Goal: Information Seeking & Learning: Check status

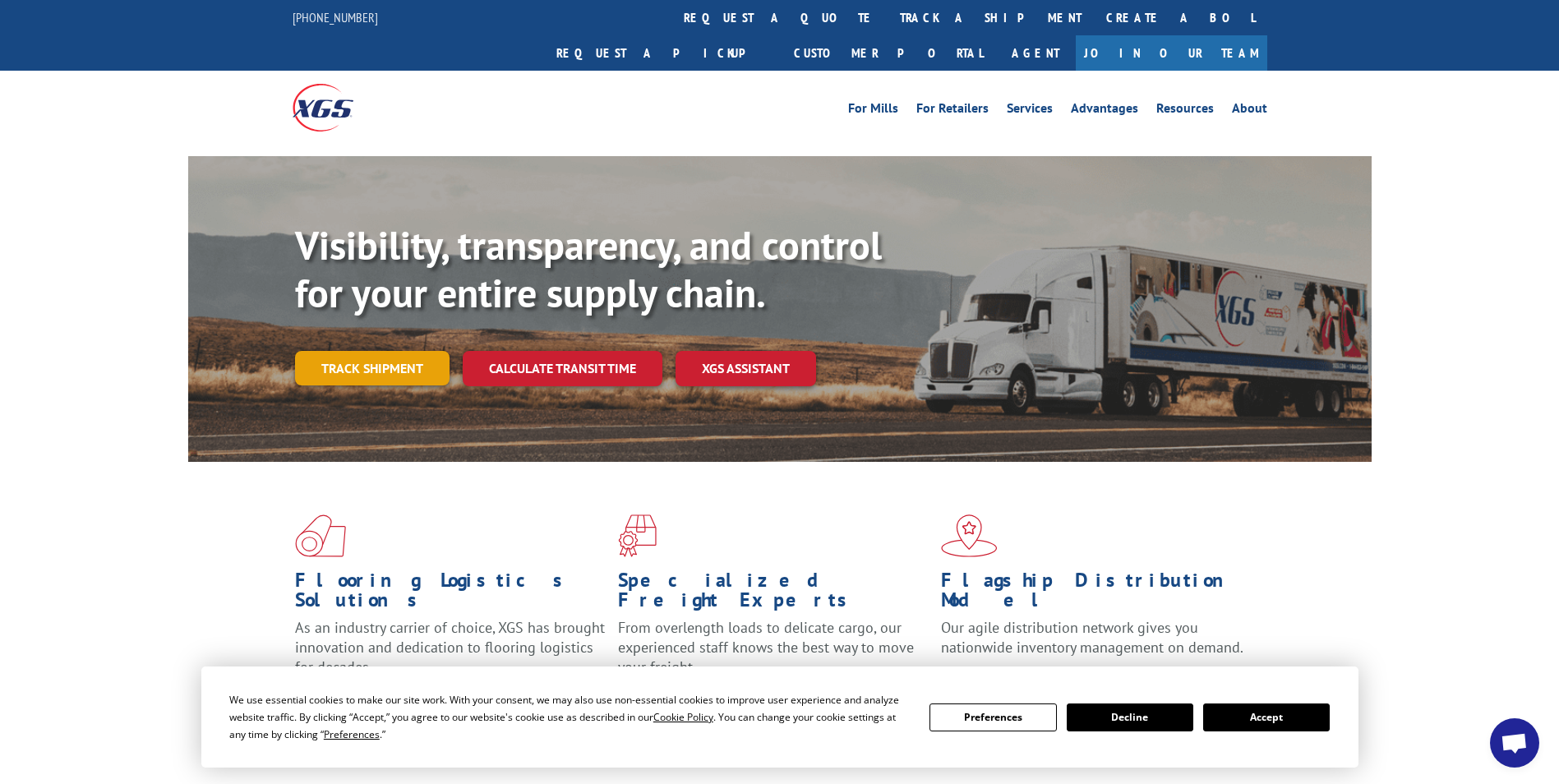
click at [343, 351] on link "Track shipment" at bounding box center [372, 368] width 155 height 35
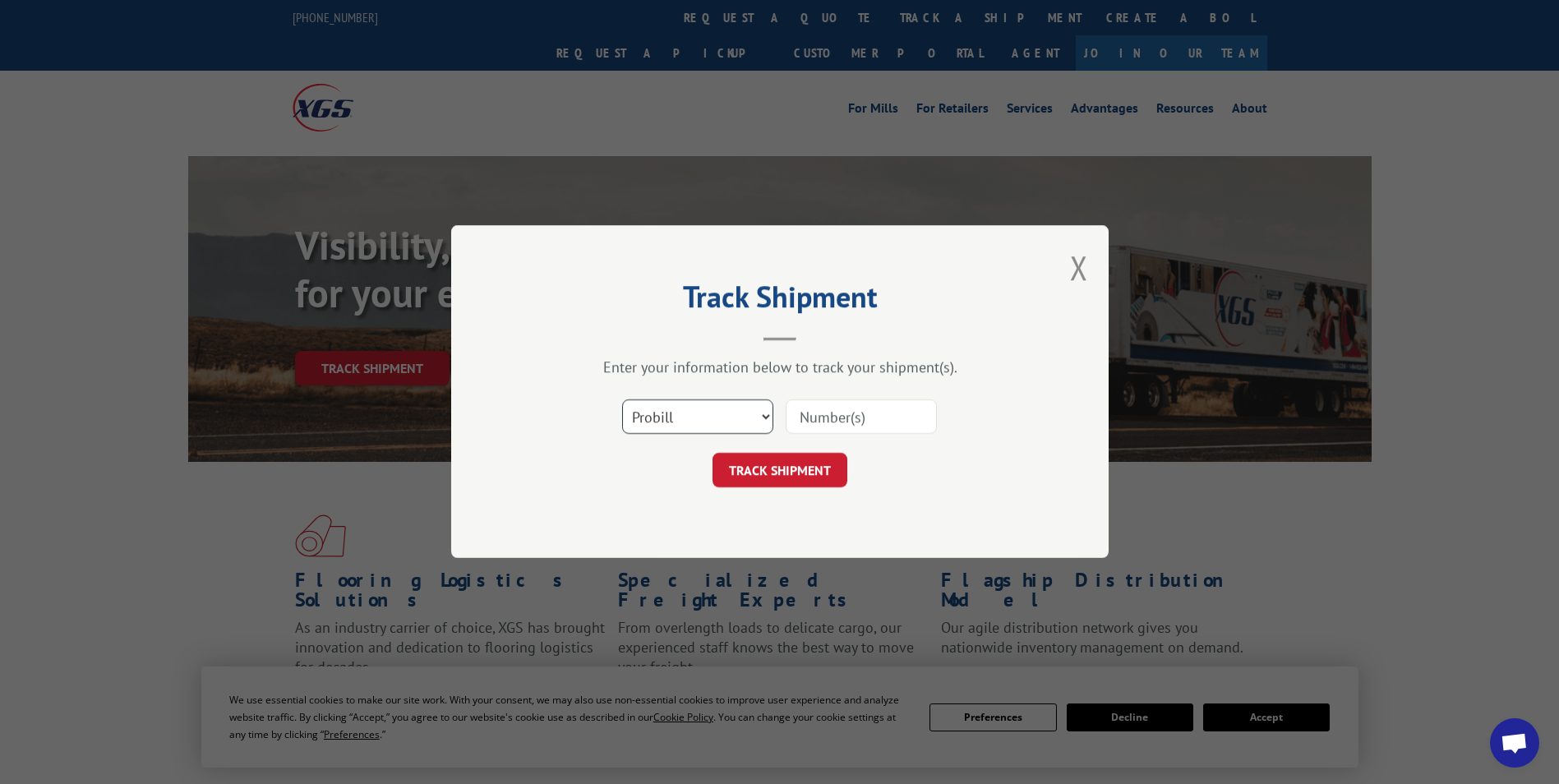
click at [765, 411] on select "Select category... Probill BOL PO" at bounding box center [697, 417] width 151 height 35
select select "bol"
click at [622, 400] on select "Select category... Probill BOL PO" at bounding box center [697, 417] width 151 height 35
click at [877, 420] on input at bounding box center [861, 417] width 151 height 35
type input "6797745"
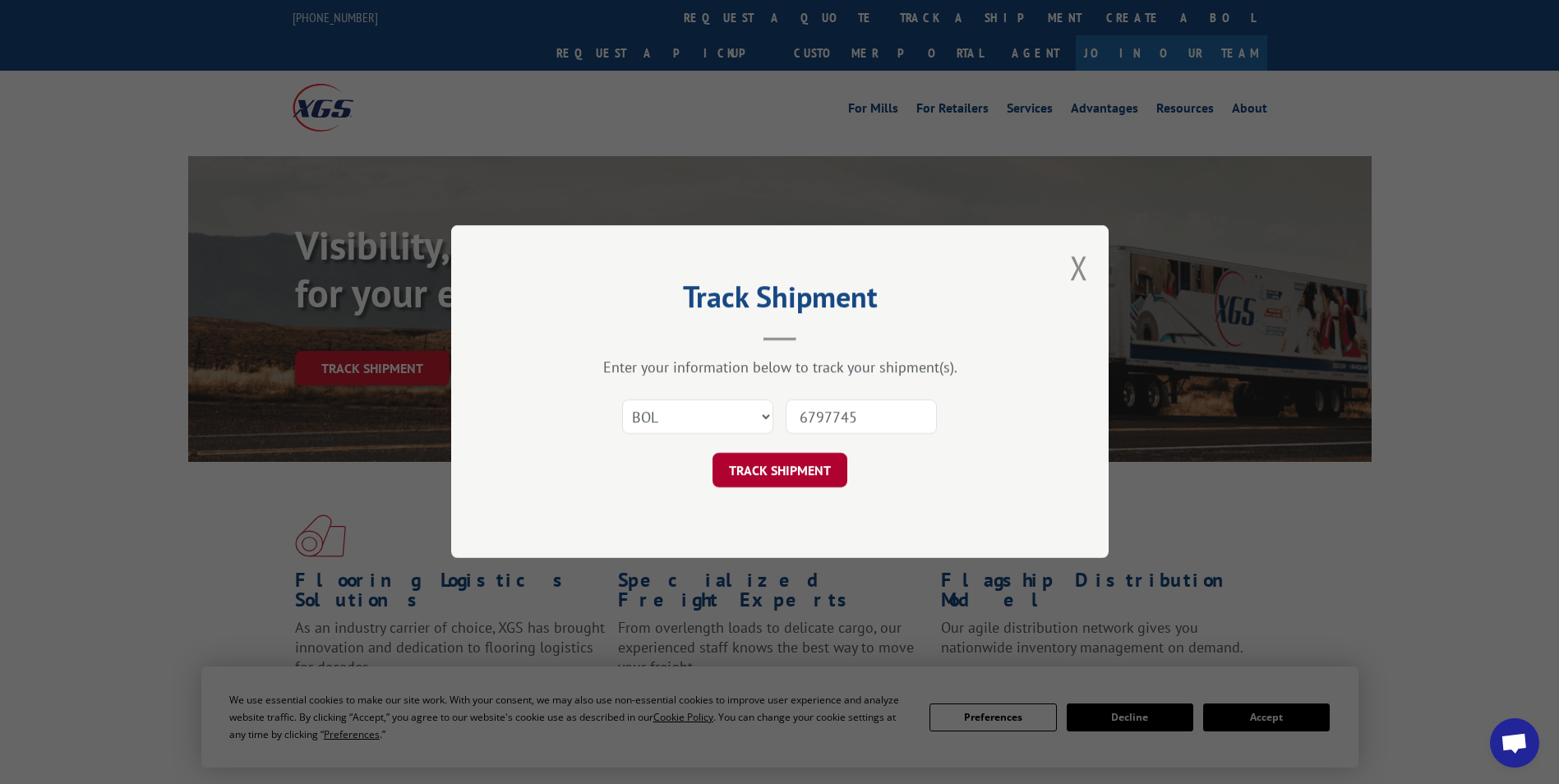
click at [790, 473] on button "TRACK SHIPMENT" at bounding box center [780, 471] width 135 height 35
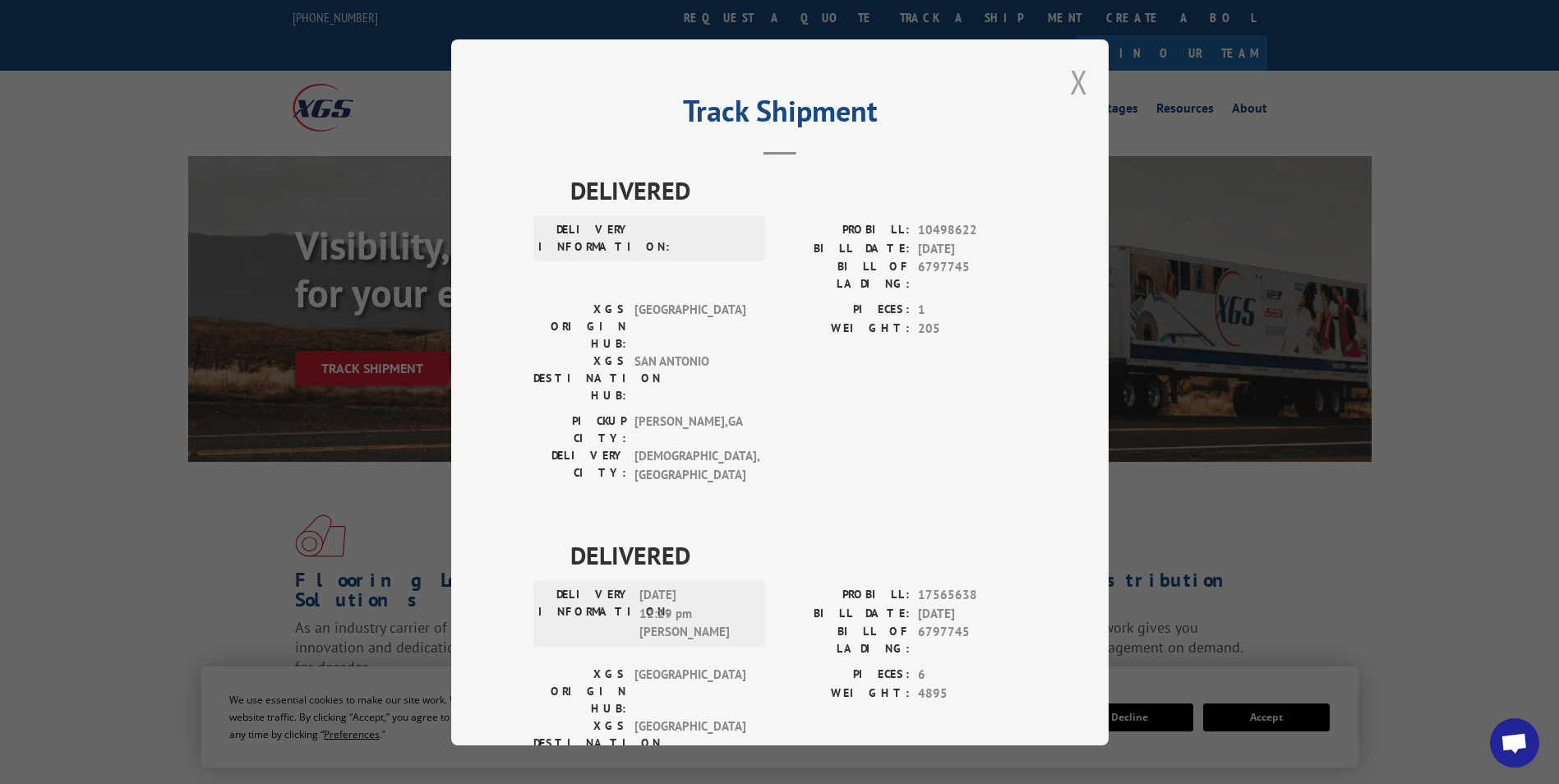
click at [1073, 81] on button "Close modal" at bounding box center [1079, 82] width 18 height 44
